Goal: Transaction & Acquisition: Purchase product/service

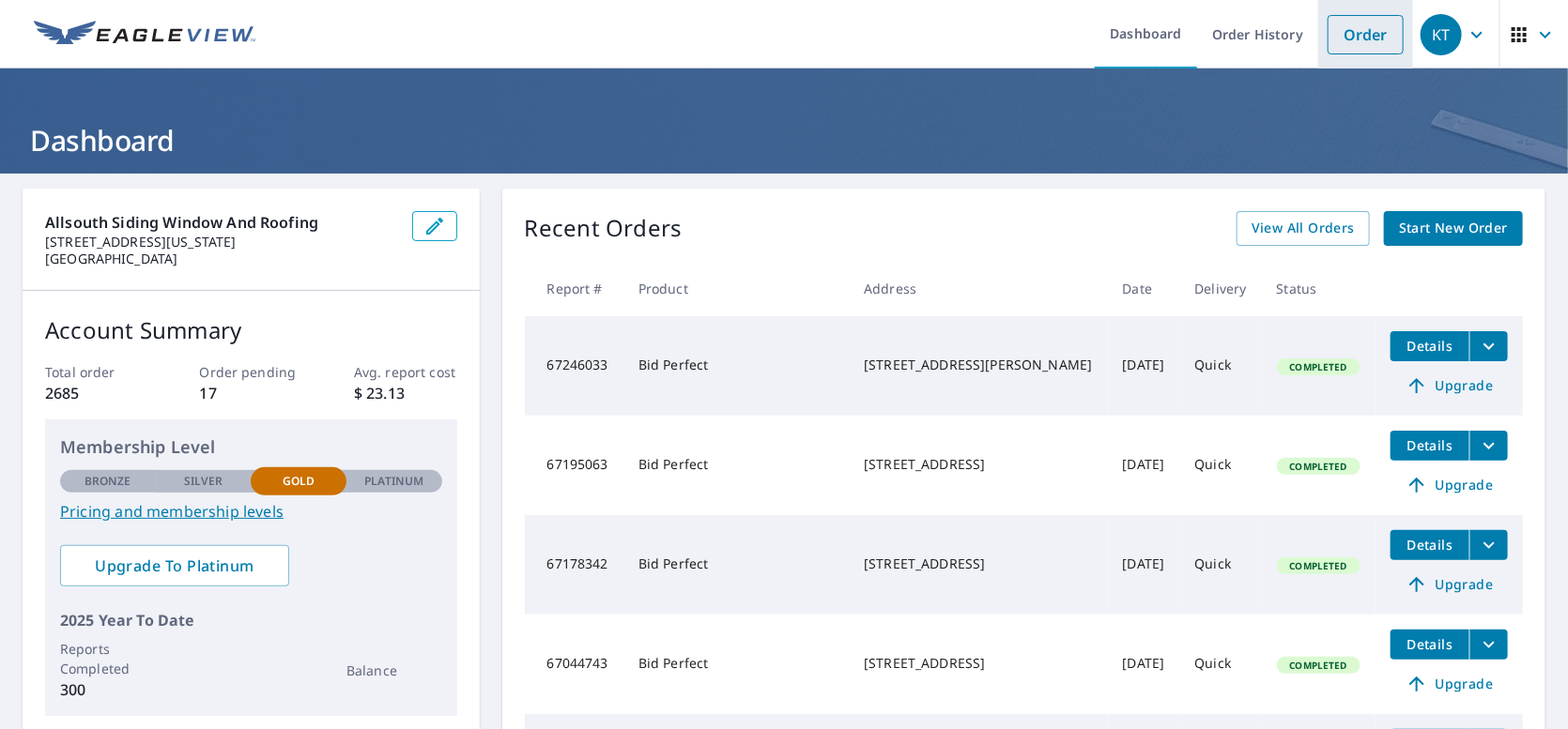
click at [1332, 31] on link "Order" at bounding box center [1365, 35] width 76 height 40
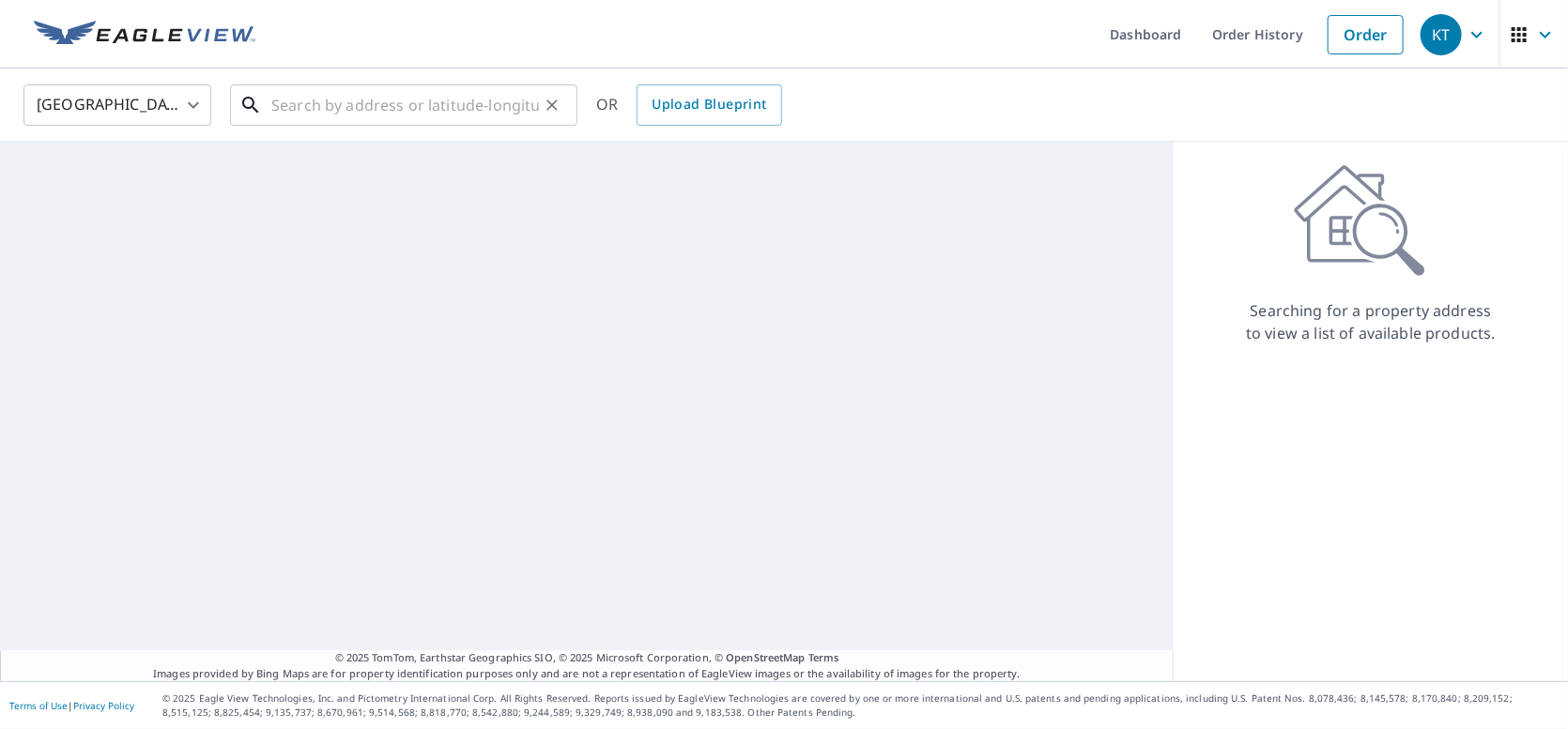
click at [524, 104] on input "text" at bounding box center [404, 105] width 267 height 53
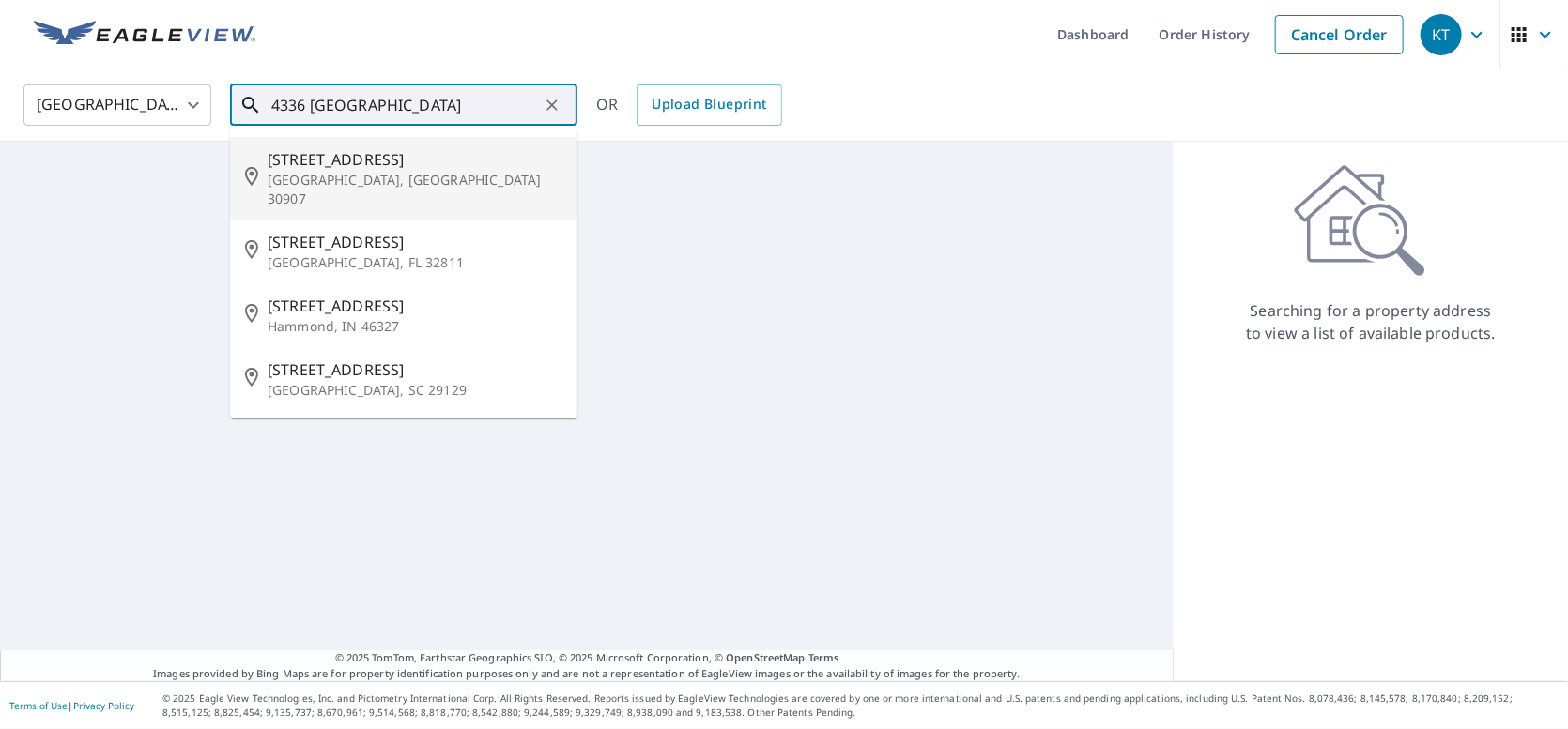
click at [343, 156] on span "[STREET_ADDRESS]" at bounding box center [414, 160] width 294 height 23
type input "[STREET_ADDRESS]"
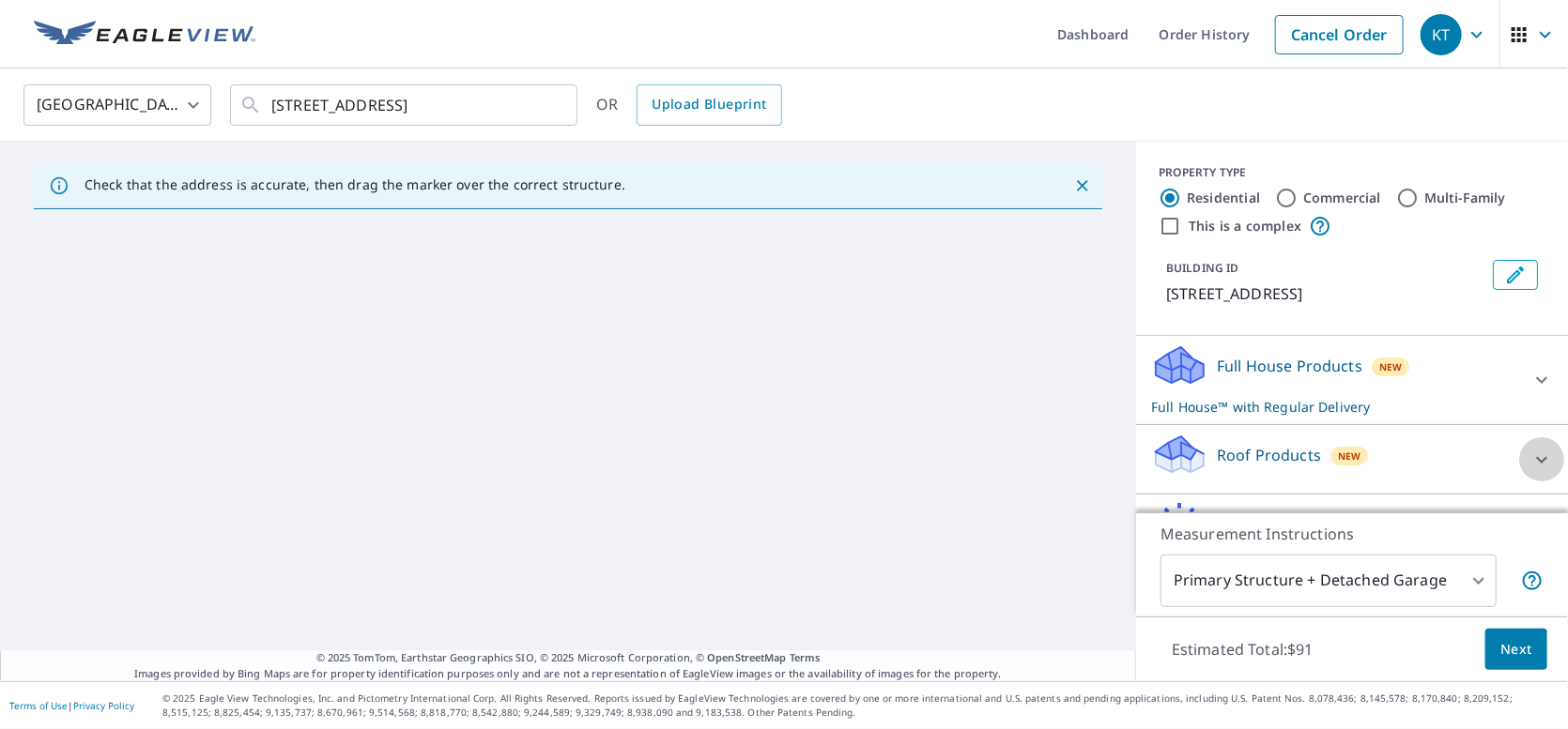
click at [1536, 458] on icon at bounding box center [1542, 459] width 11 height 7
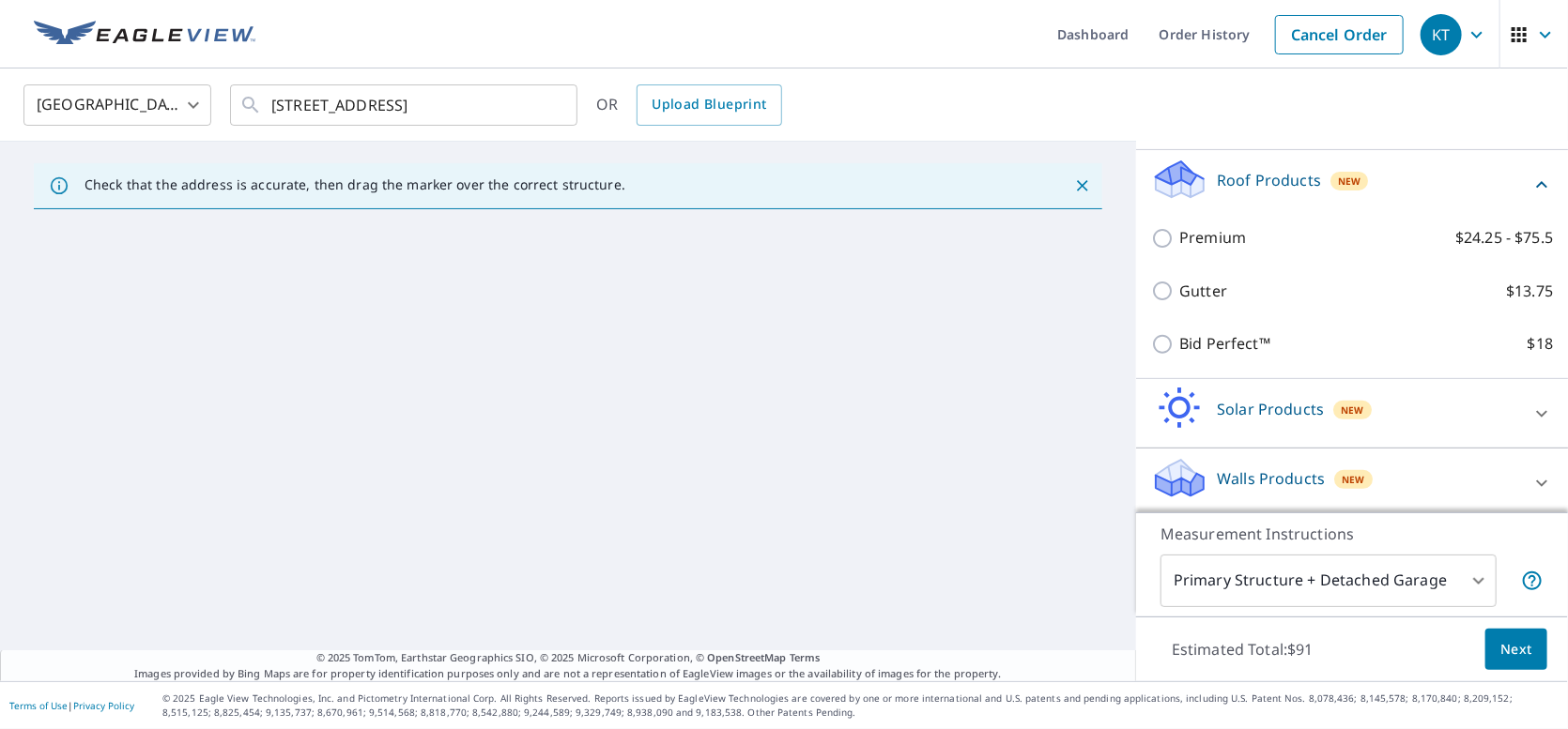
scroll to position [280, 0]
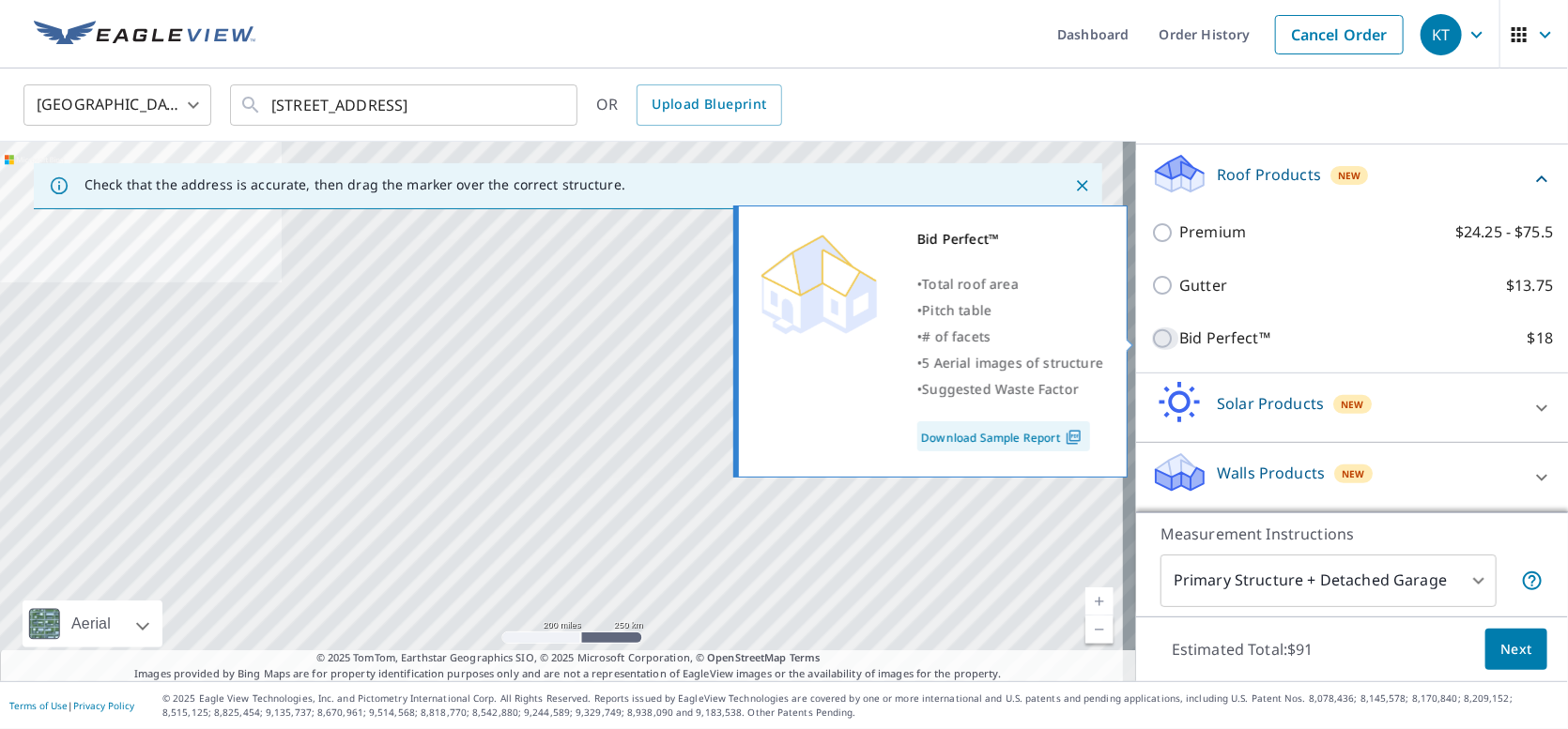
click at [1150, 337] on input "Bid Perfect™ $18" at bounding box center [1164, 339] width 28 height 23
checkbox input "true"
checkbox input "false"
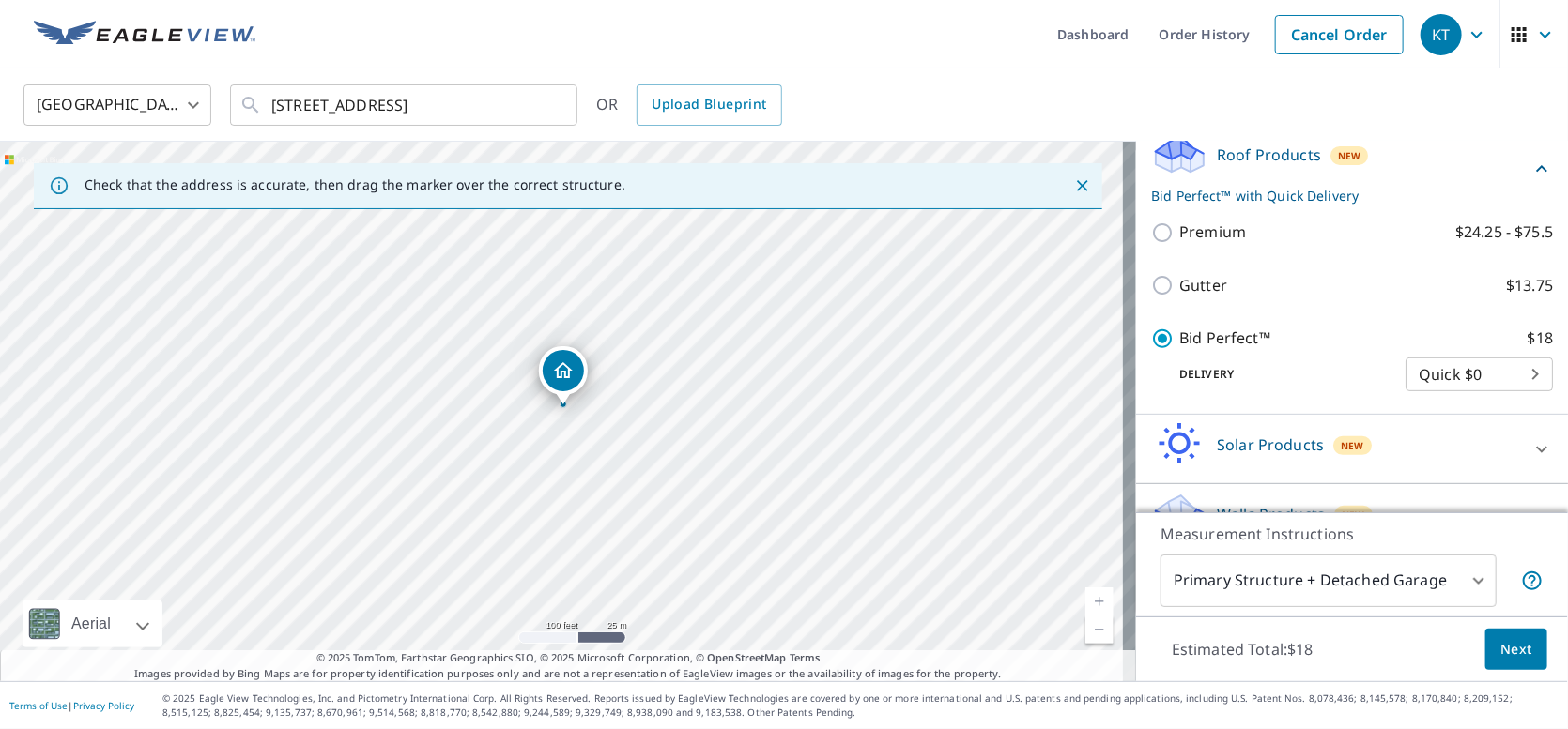
click at [1502, 658] on span "Next" at bounding box center [1516, 650] width 32 height 24
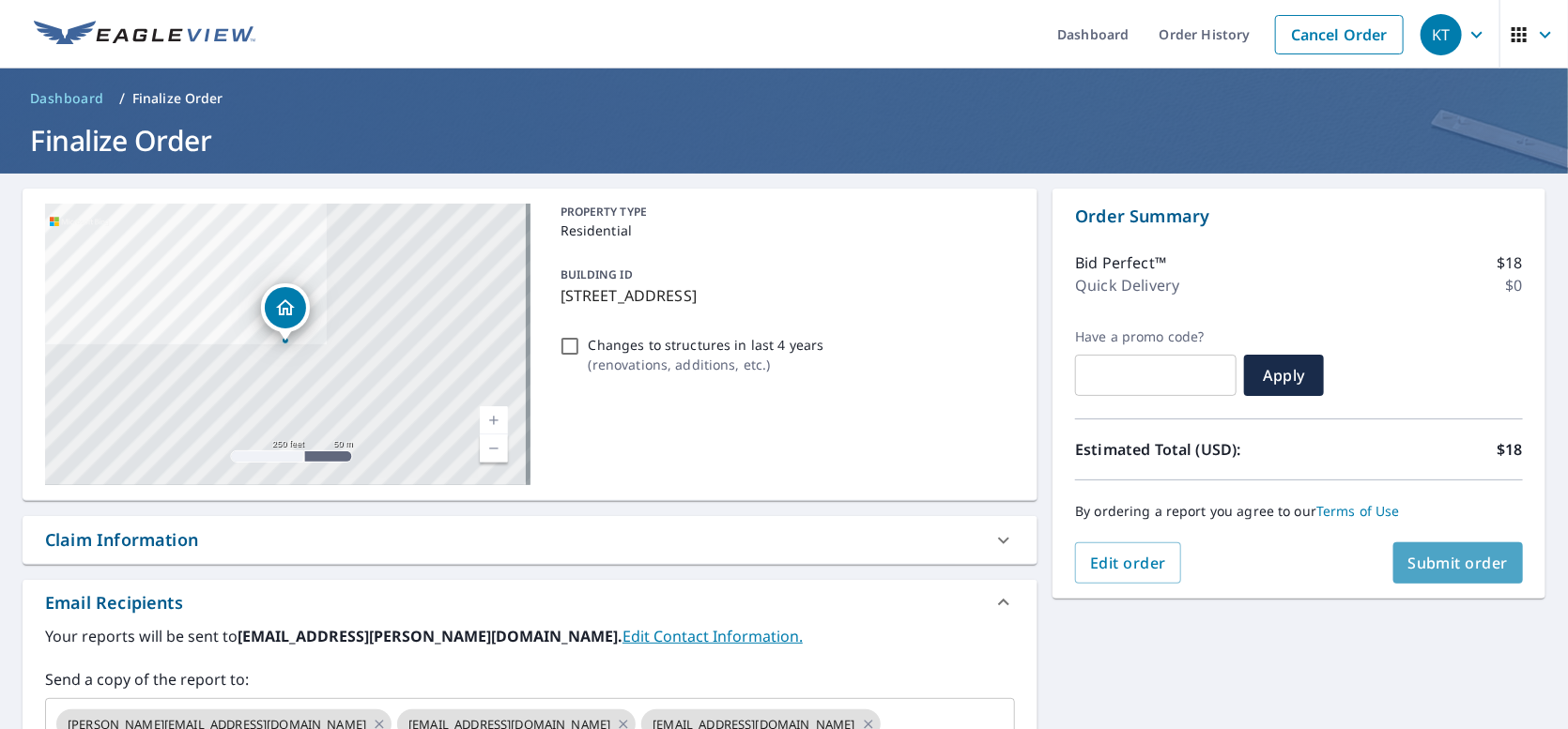
click at [1430, 563] on span "Submit order" at bounding box center [1458, 563] width 101 height 21
checkbox input "true"
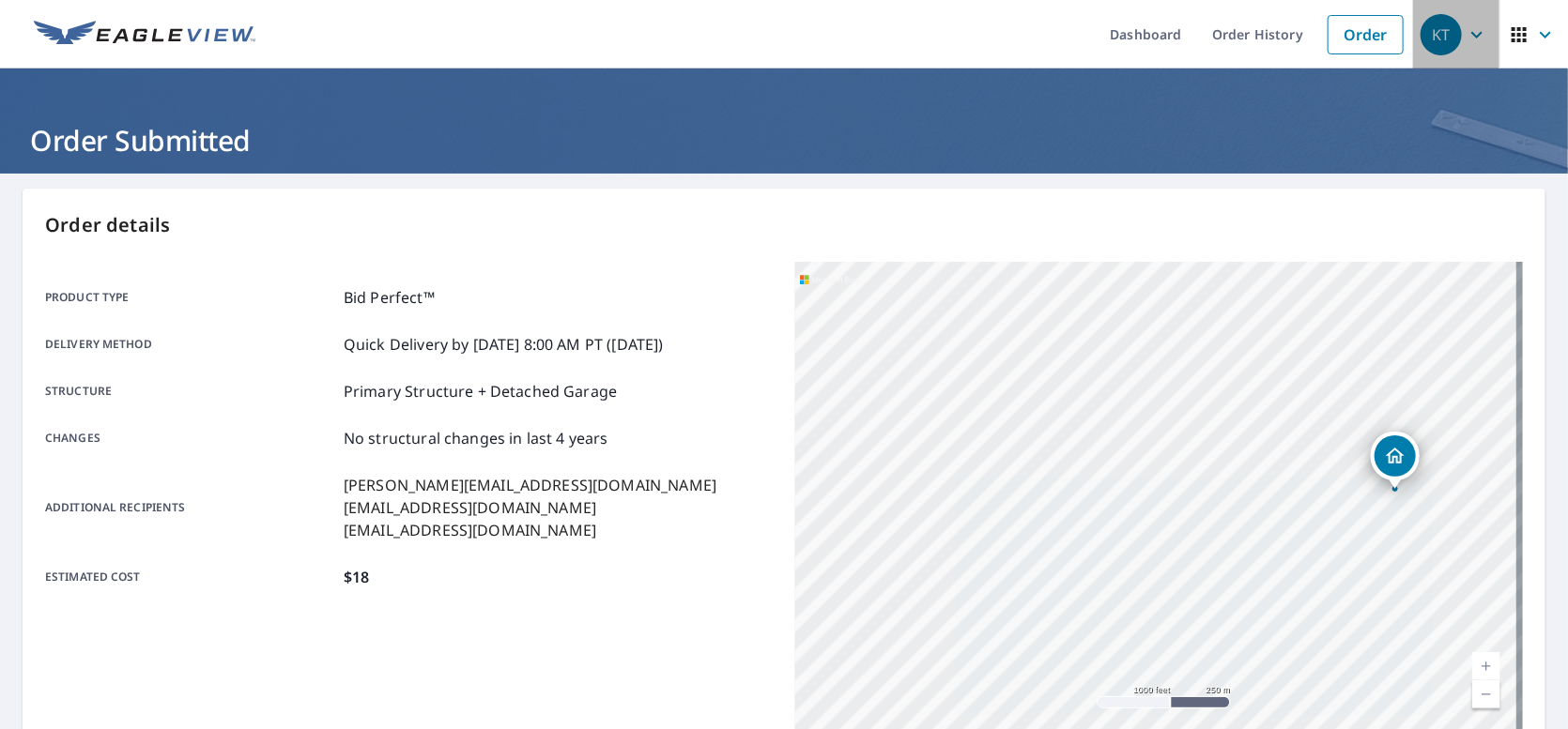
click at [1465, 31] on icon "button" at bounding box center [1477, 35] width 23 height 23
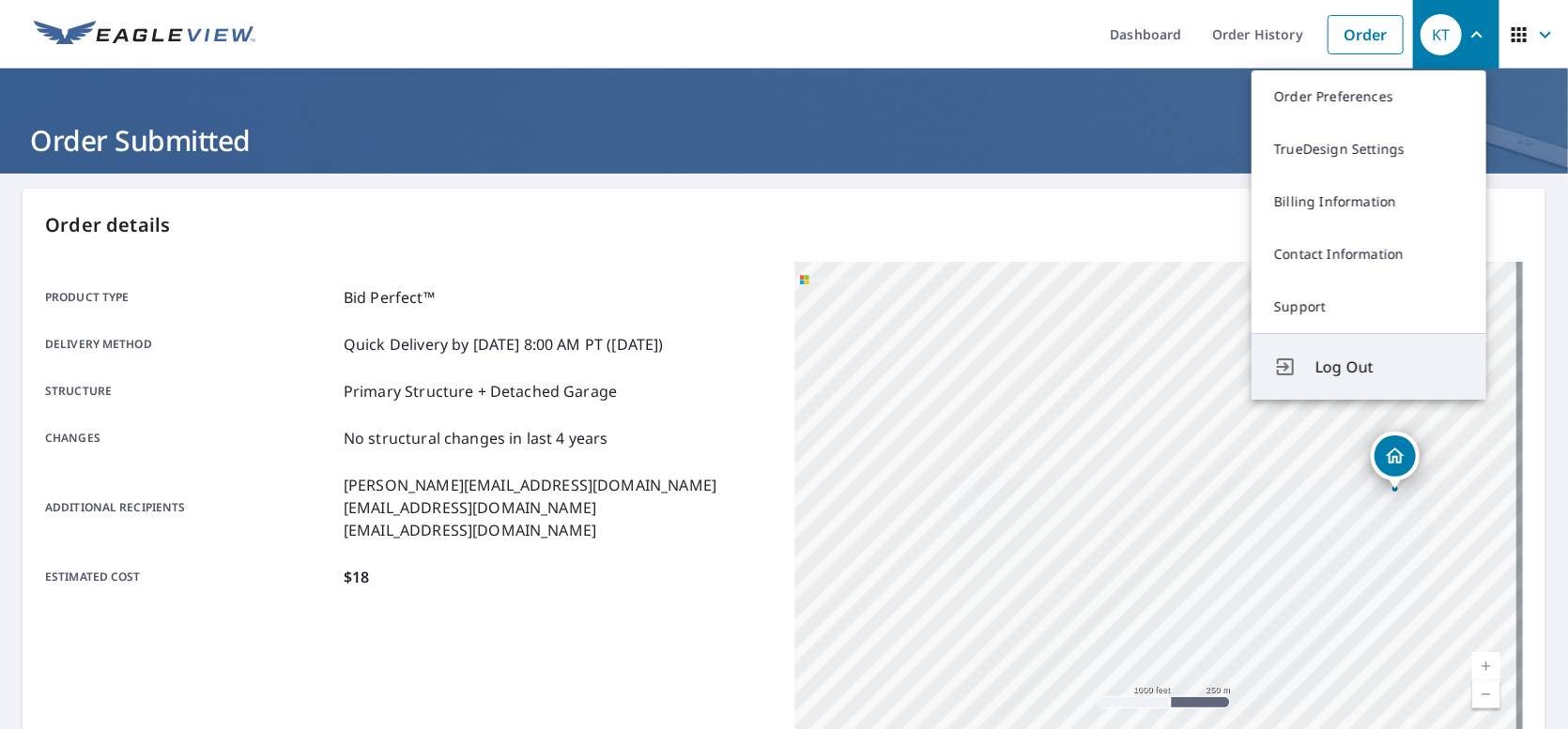
click at [1359, 367] on span "Log Out" at bounding box center [1389, 367] width 149 height 23
